Goal: Task Accomplishment & Management: Manage account settings

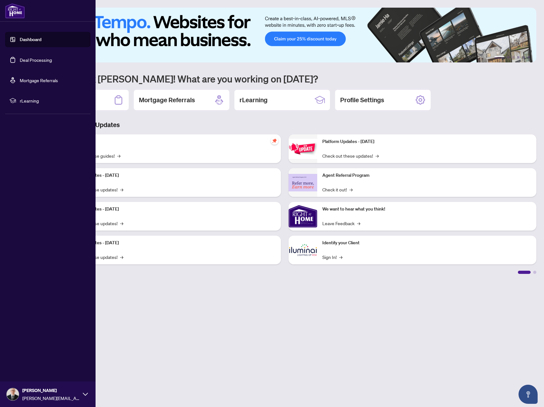
click at [20, 60] on link "Deal Processing" at bounding box center [36, 60] width 32 height 6
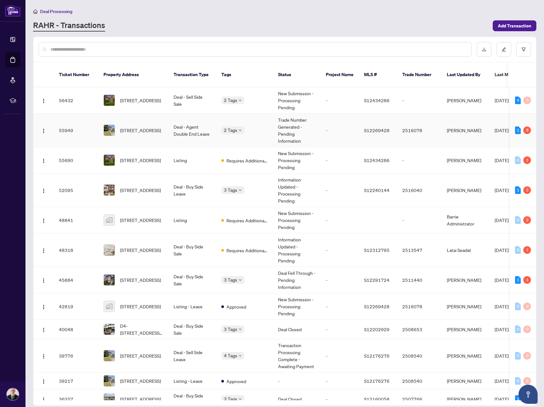
click at [265, 126] on div "2 Tags" at bounding box center [244, 129] width 46 height 7
click at [344, 128] on td "-" at bounding box center [340, 130] width 38 height 33
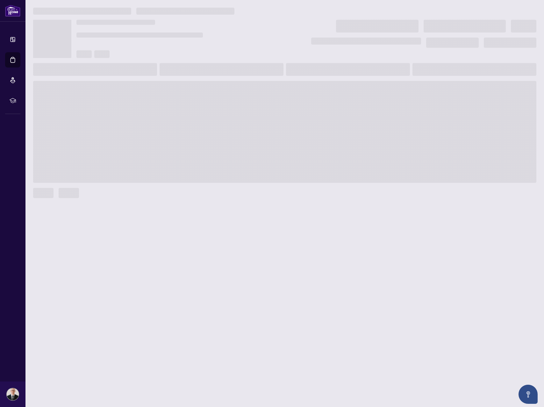
click at [344, 128] on span at bounding box center [284, 132] width 503 height 102
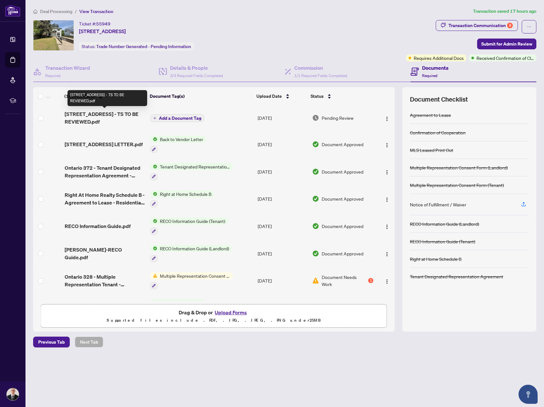
click at [108, 111] on span "[STREET_ADDRESS] - TS TO BE REVIEWED.pdf" at bounding box center [105, 117] width 81 height 15
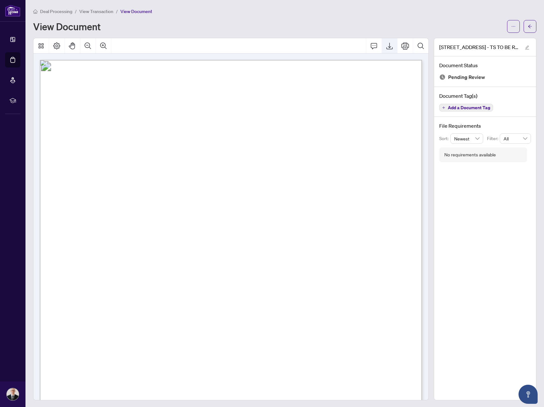
click at [390, 50] on button "Export" at bounding box center [389, 45] width 15 height 15
click at [530, 27] on icon "arrow-left" at bounding box center [530, 26] width 4 height 4
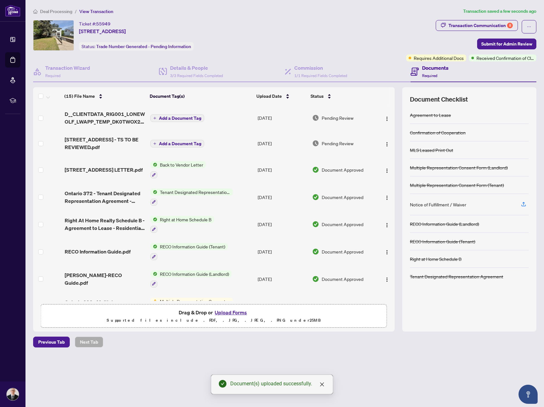
click at [181, 118] on span "Add a Document Tag" at bounding box center [180, 118] width 42 height 4
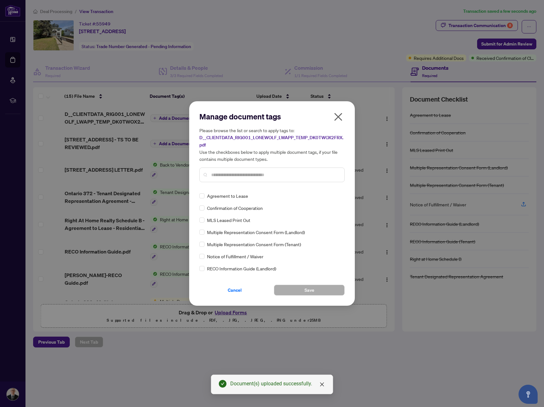
click at [248, 174] on input "text" at bounding box center [275, 174] width 128 height 7
type input "*****"
click at [203, 211] on label at bounding box center [201, 207] width 5 height 7
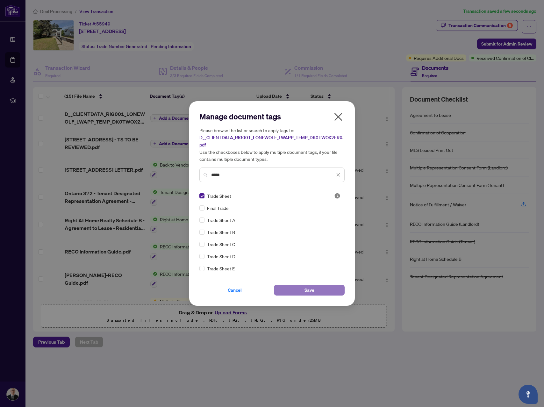
click at [297, 287] on button "Save" at bounding box center [309, 290] width 71 height 11
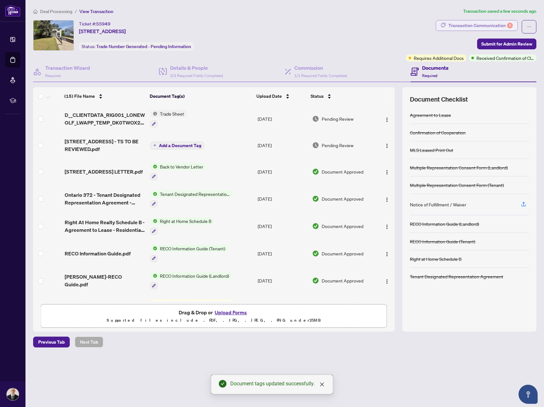
click at [456, 25] on div "Transaction Communication 8" at bounding box center [480, 25] width 64 height 10
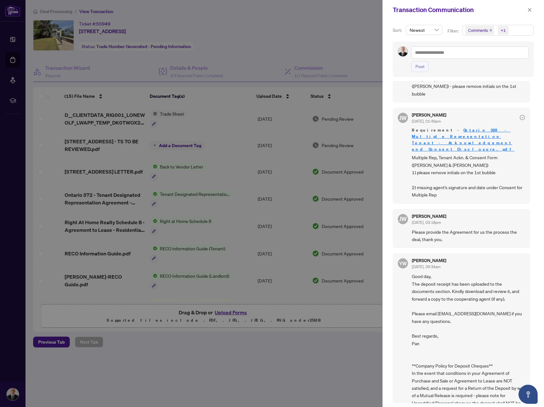
scroll to position [1, 0]
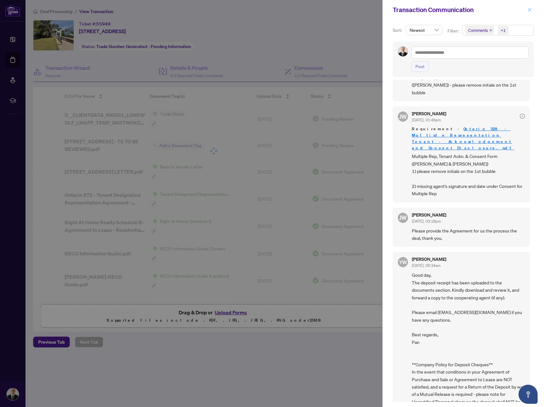
click at [529, 11] on icon "close" at bounding box center [529, 10] width 4 height 4
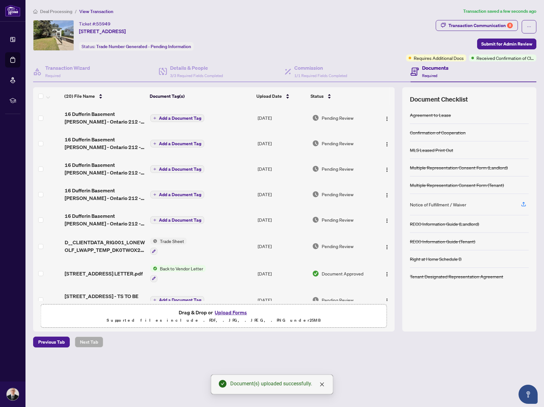
click at [179, 222] on span "Add a Document Tag" at bounding box center [180, 220] width 42 height 4
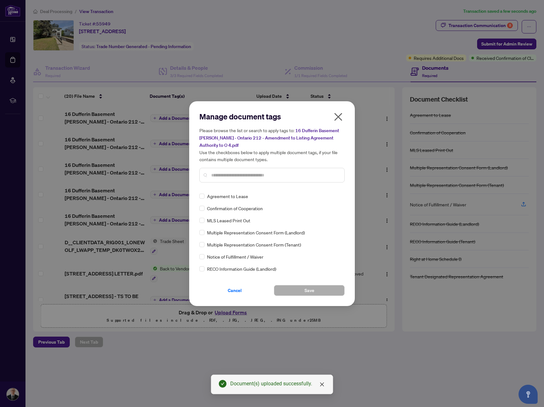
click at [238, 172] on input "text" at bounding box center [275, 175] width 128 height 7
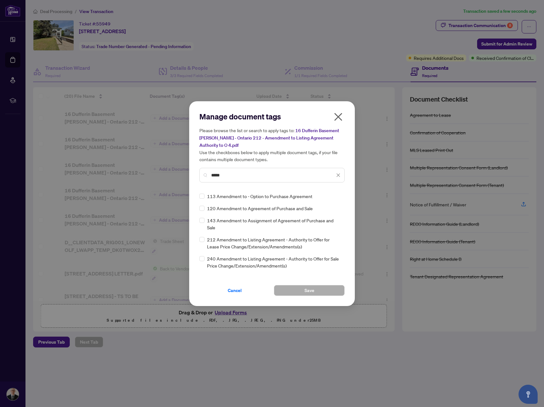
click at [235, 172] on input "*****" at bounding box center [273, 175] width 124 height 7
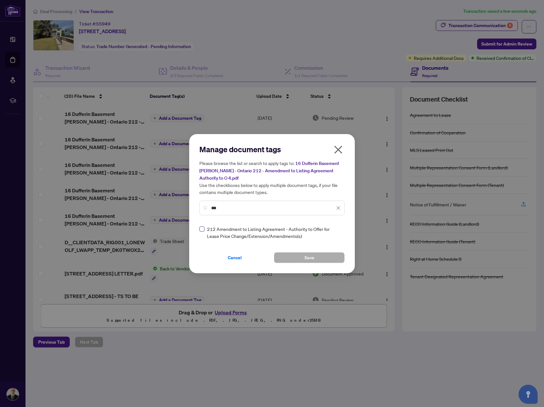
type input "***"
click at [300, 253] on button "Save" at bounding box center [309, 257] width 71 height 11
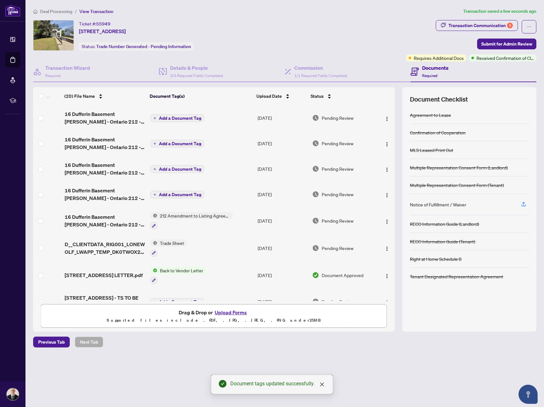
click at [176, 194] on span "Add a Document Tag" at bounding box center [180, 194] width 42 height 4
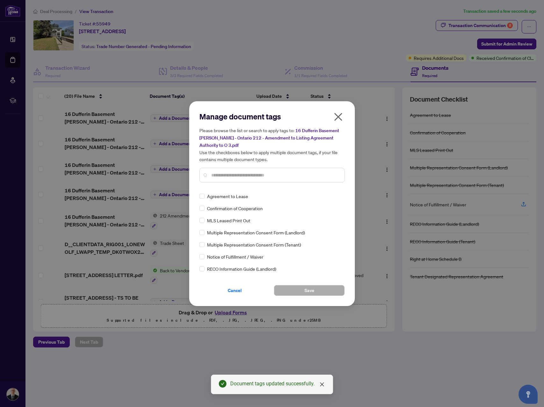
click at [245, 188] on div "Manage document tags Please browse the list or search to apply tags to: 16 Duff…" at bounding box center [271, 203] width 145 height 184
click at [228, 102] on div "Manage document tags Please browse the list or search to apply tags to: 16 Duff…" at bounding box center [272, 203] width 166 height 205
click at [229, 172] on input "text" at bounding box center [275, 175] width 128 height 7
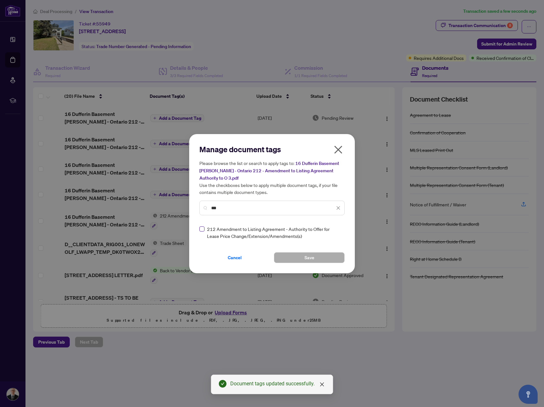
type input "***"
click at [298, 252] on button "Save" at bounding box center [309, 257] width 71 height 11
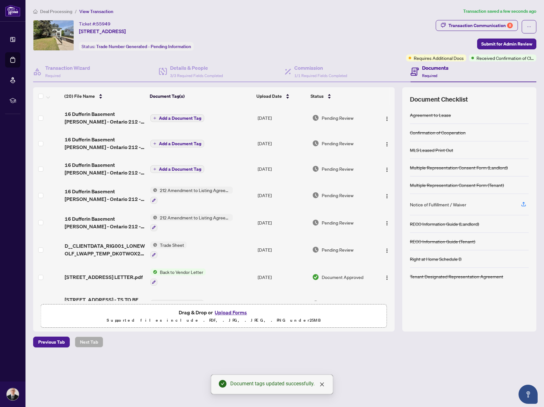
click at [171, 169] on span "Add a Document Tag" at bounding box center [180, 169] width 42 height 4
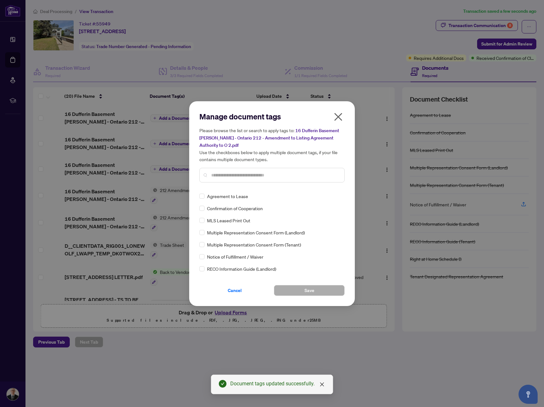
click at [242, 177] on input "text" at bounding box center [275, 175] width 128 height 7
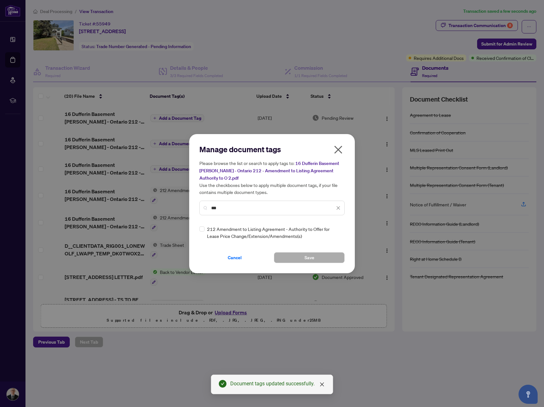
type input "***"
click at [306, 260] on span "Save" at bounding box center [309, 258] width 10 height 10
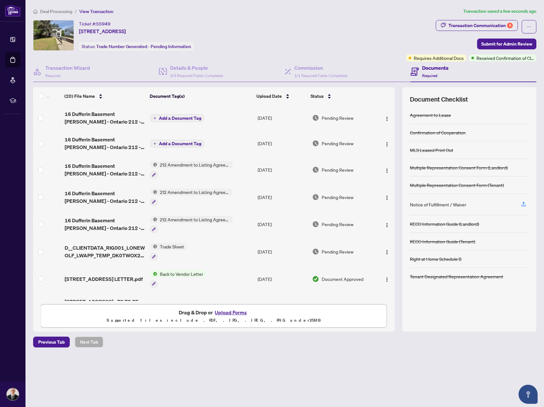
click at [306, 260] on td "[DATE]" at bounding box center [282, 251] width 54 height 27
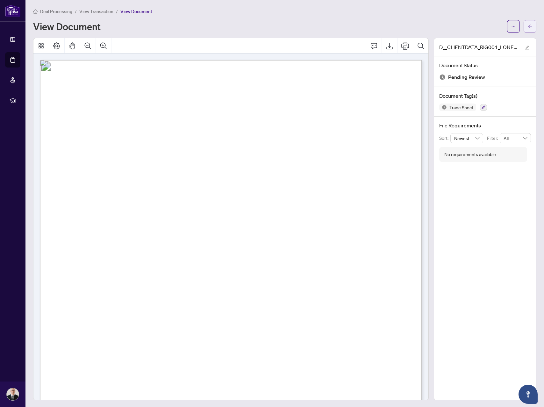
click at [533, 31] on button "button" at bounding box center [530, 26] width 13 height 13
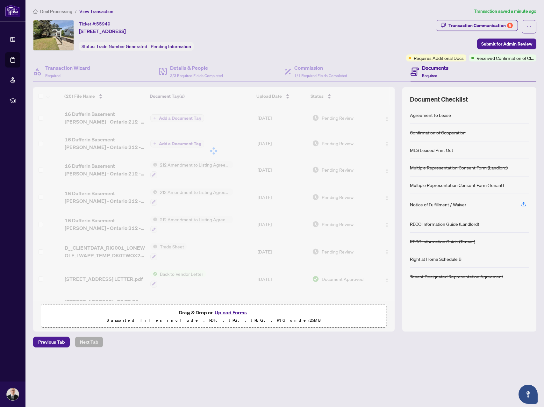
click at [180, 143] on div at bounding box center [213, 150] width 361 height 127
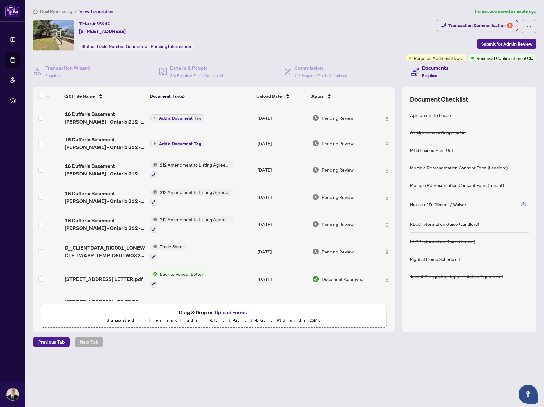
click at [180, 143] on span "Add a Document Tag" at bounding box center [180, 143] width 42 height 4
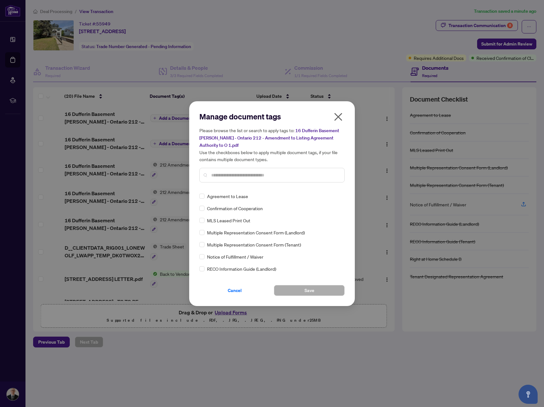
click at [234, 179] on div at bounding box center [271, 175] width 145 height 15
click at [235, 177] on input "text" at bounding box center [275, 175] width 128 height 7
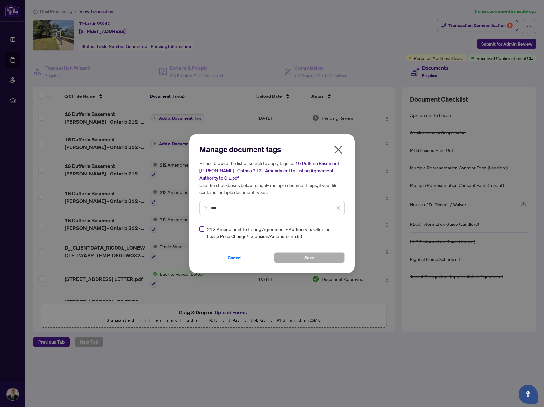
type input "***"
click at [303, 258] on button "Save" at bounding box center [309, 257] width 71 height 11
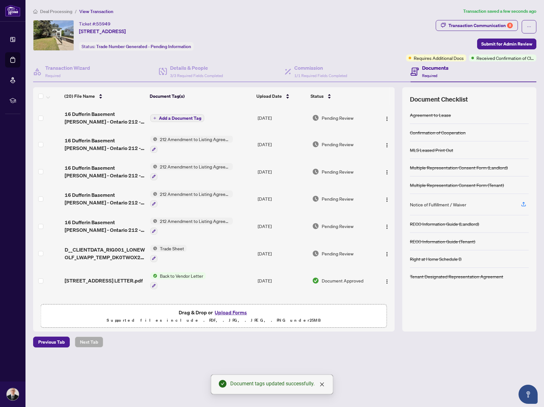
click at [183, 114] on button "Add a Document Tag" at bounding box center [177, 118] width 54 height 8
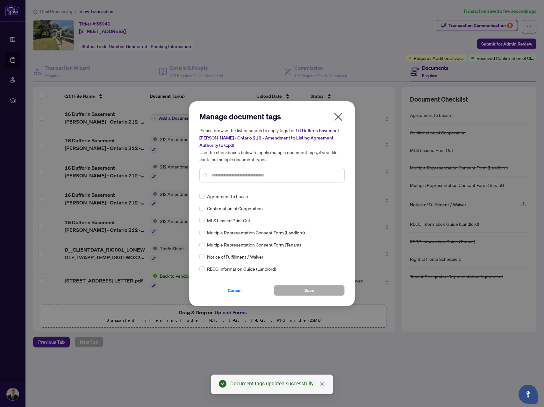
click at [234, 178] on input "text" at bounding box center [275, 175] width 128 height 7
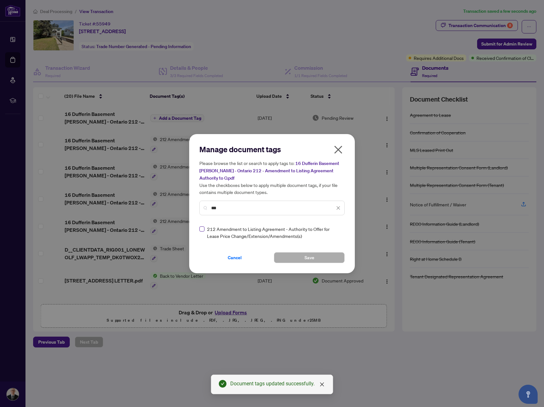
type input "***"
click at [318, 259] on button "Save" at bounding box center [309, 257] width 71 height 11
